Goal: Check status: Check status

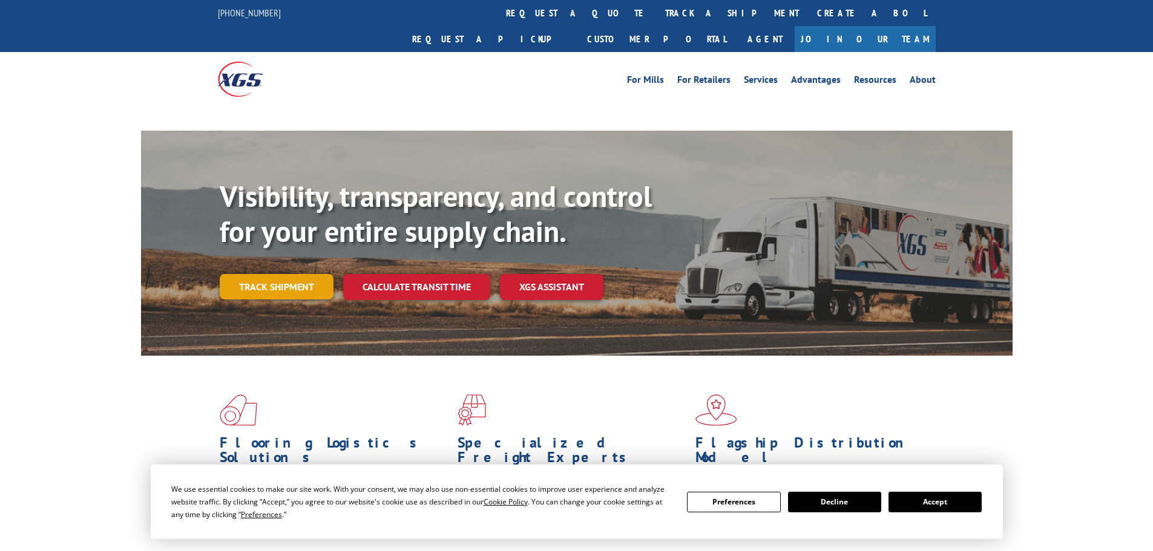
click at [303, 274] on link "Track shipment" at bounding box center [277, 286] width 114 height 25
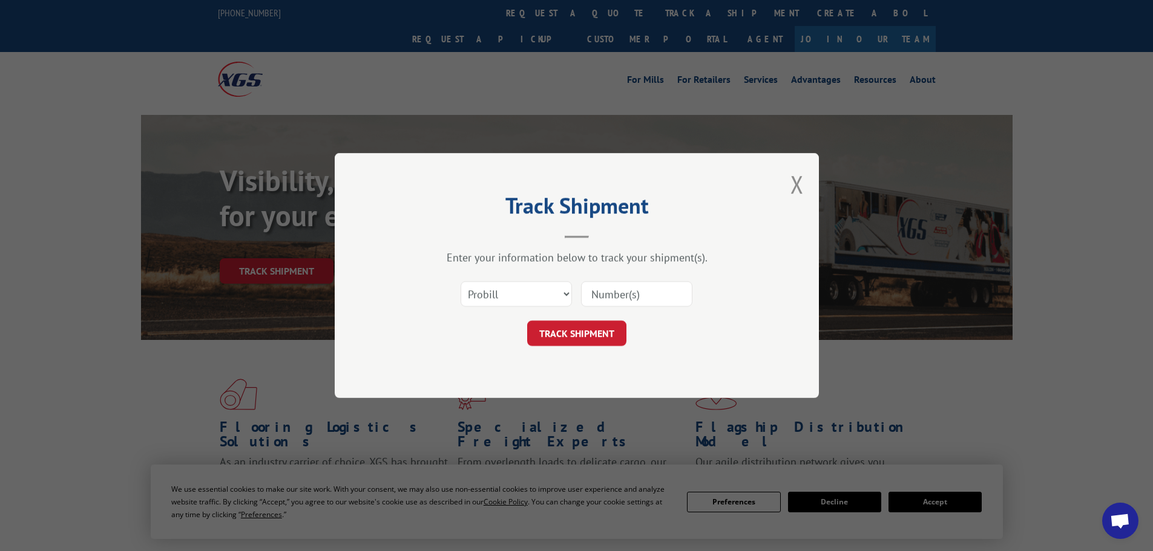
click at [467, 301] on select "Select category... Probill BOL PO" at bounding box center [515, 293] width 111 height 25
select select "bol"
click at [460, 281] on select "Select category... Probill BOL PO" at bounding box center [515, 293] width 111 height 25
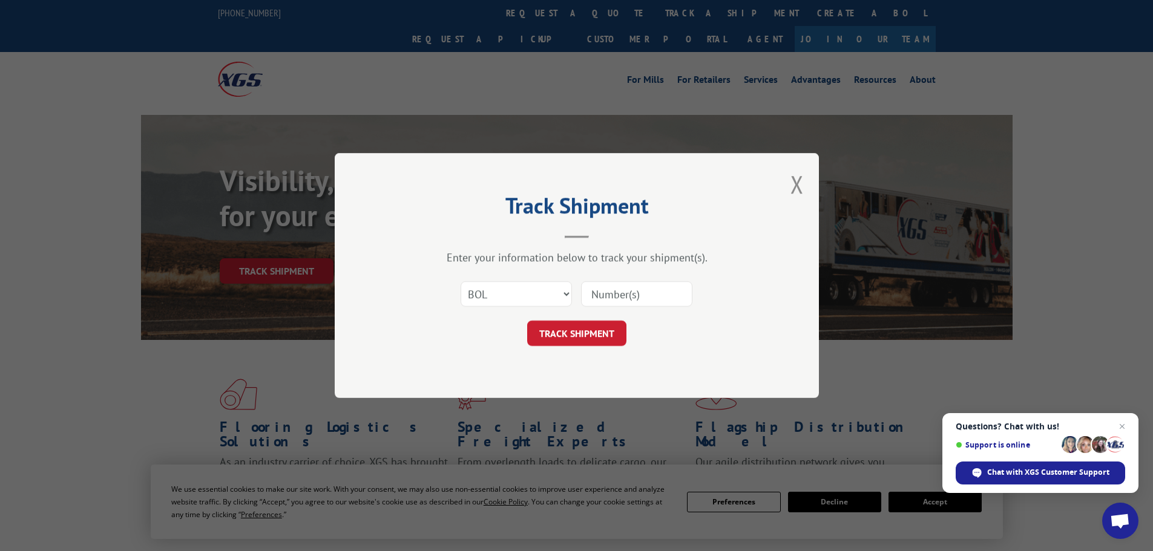
click at [621, 283] on input at bounding box center [636, 293] width 111 height 25
paste input "5633223"
type input "5633223"
click at [598, 326] on button "TRACK SHIPMENT" at bounding box center [576, 333] width 99 height 25
